Goal: Information Seeking & Learning: Learn about a topic

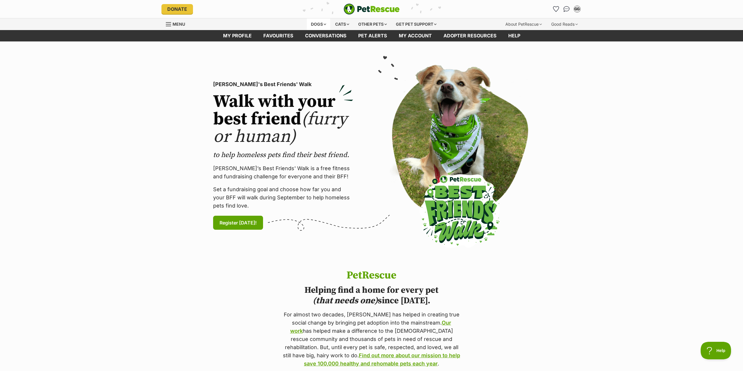
click at [317, 21] on div "Dogs" at bounding box center [318, 24] width 23 height 12
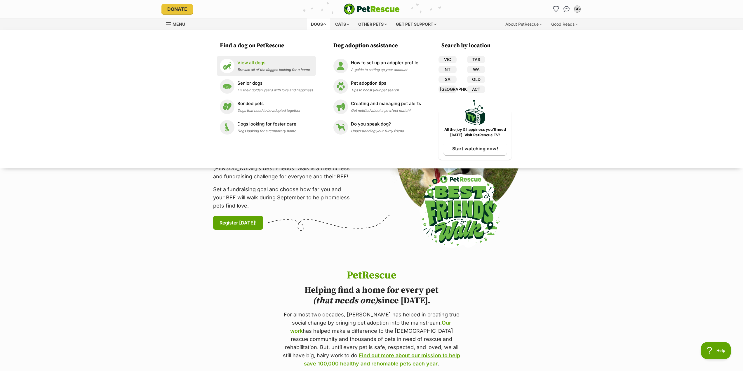
click at [275, 65] on p "View all dogs" at bounding box center [273, 63] width 72 height 7
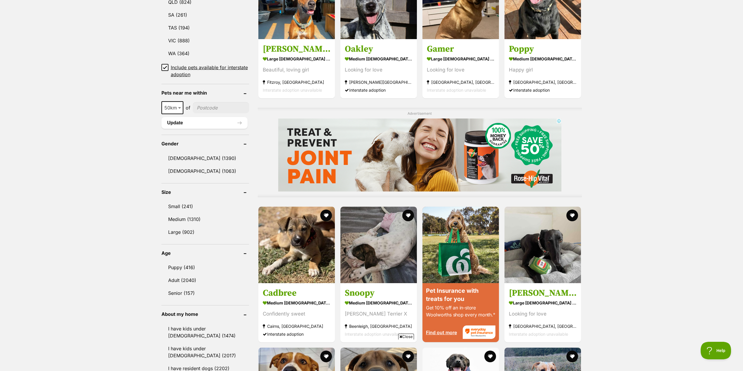
scroll to position [380, 0]
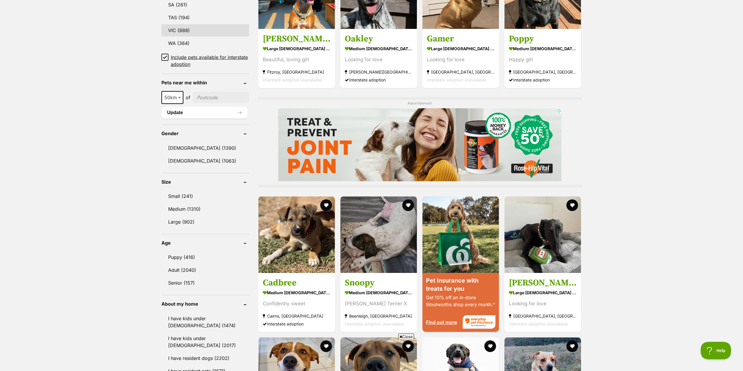
click at [182, 27] on link "VIC (888)" at bounding box center [205, 30] width 88 height 12
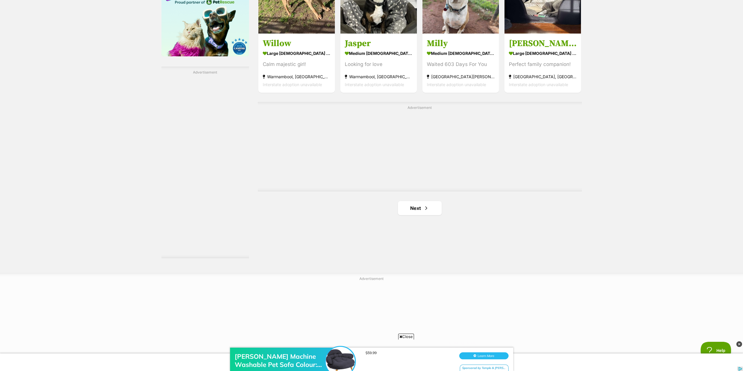
scroll to position [993, 0]
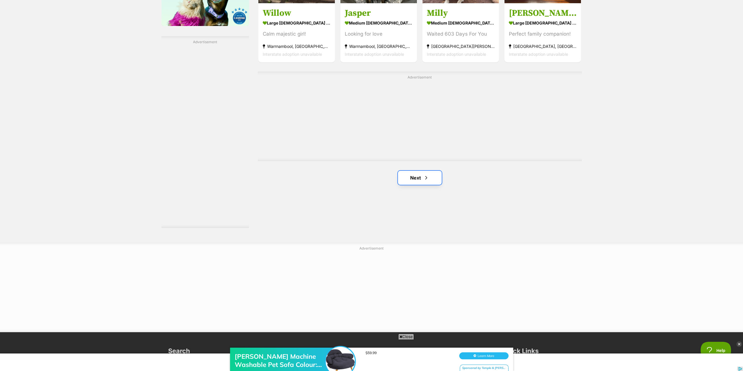
click at [421, 177] on link "Next" at bounding box center [420, 178] width 44 height 14
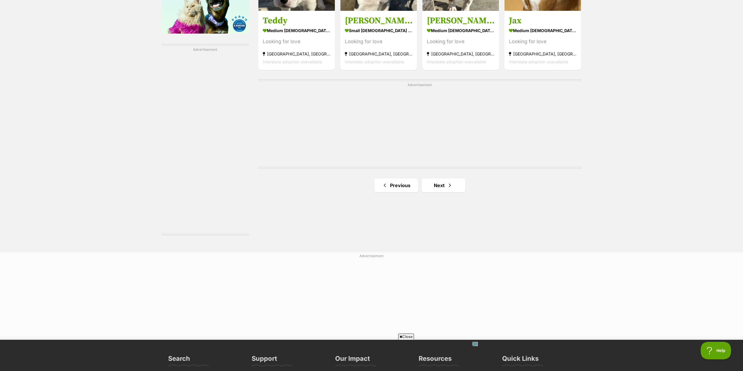
scroll to position [993, 0]
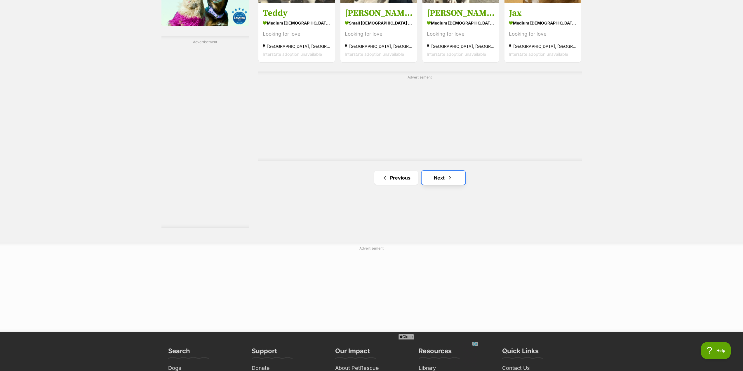
click at [453, 177] on link "Next" at bounding box center [444, 178] width 44 height 14
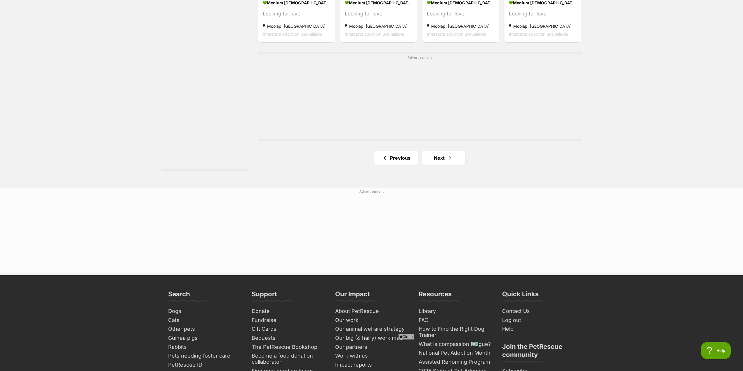
scroll to position [1051, 0]
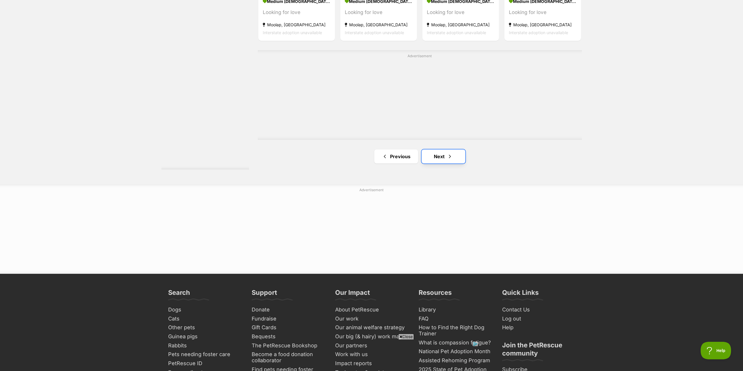
click at [454, 157] on link "Next" at bounding box center [444, 157] width 44 height 14
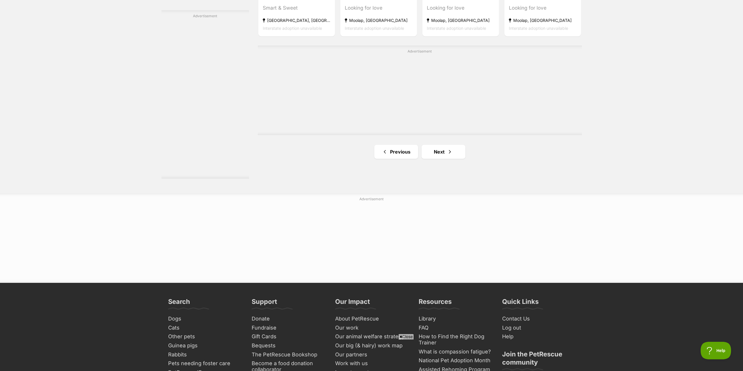
scroll to position [1022, 0]
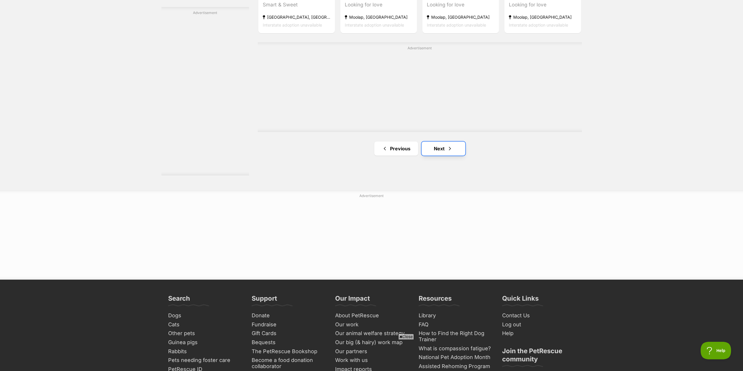
click at [440, 149] on link "Next" at bounding box center [444, 149] width 44 height 14
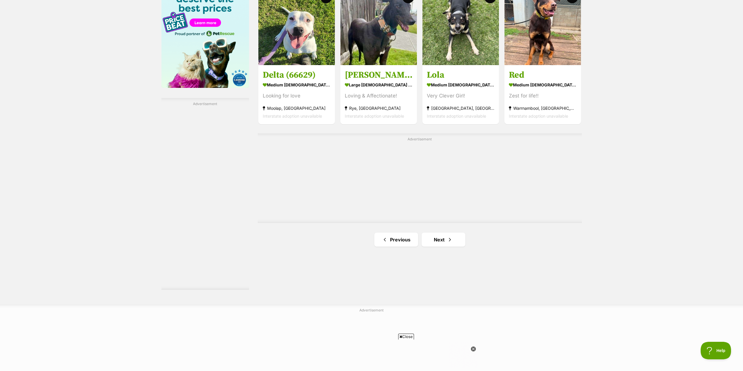
scroll to position [964, 0]
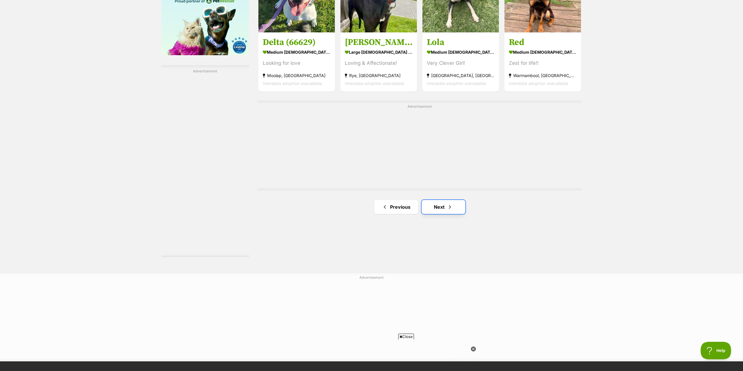
click at [446, 208] on link "Next" at bounding box center [444, 207] width 44 height 14
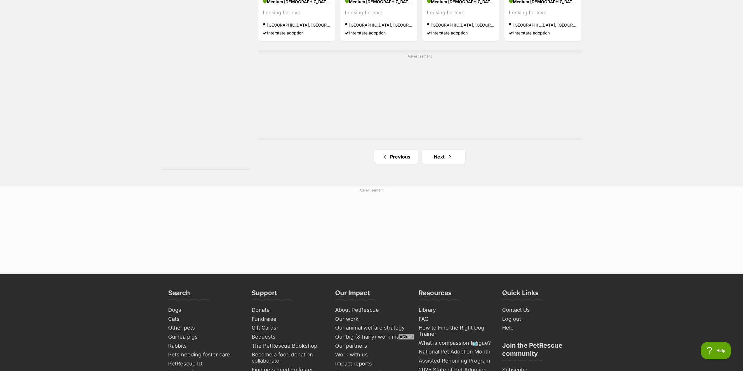
scroll to position [1051, 0]
click at [442, 157] on link "Next" at bounding box center [444, 157] width 44 height 14
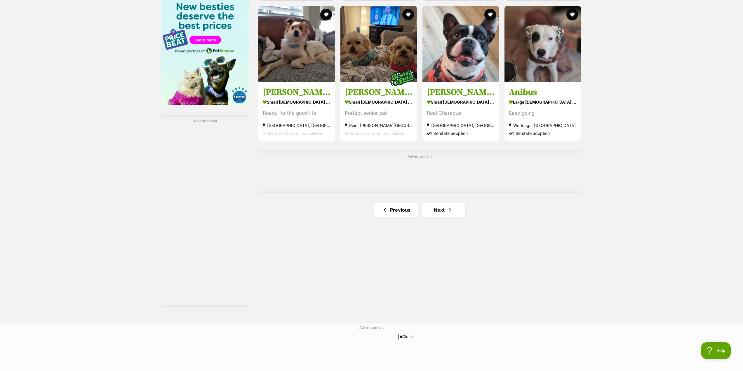
scroll to position [934, 0]
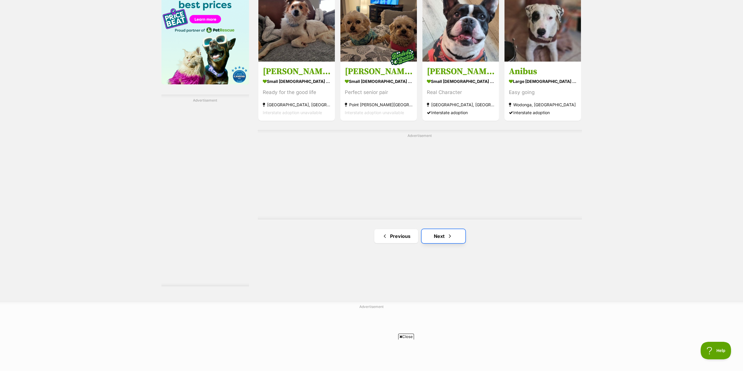
click at [440, 235] on link "Next" at bounding box center [444, 236] width 44 height 14
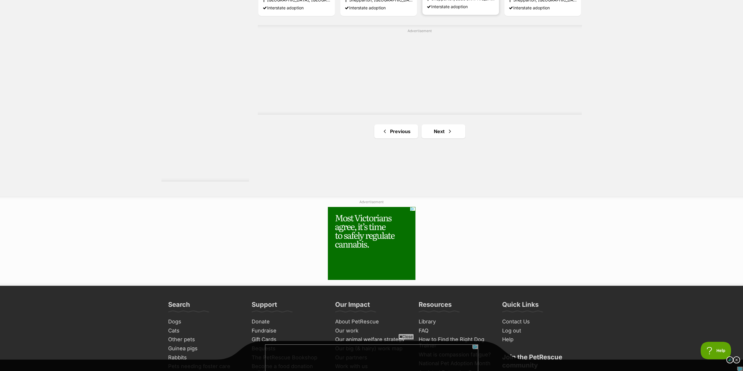
scroll to position [1051, 0]
